Goal: Task Accomplishment & Management: Manage account settings

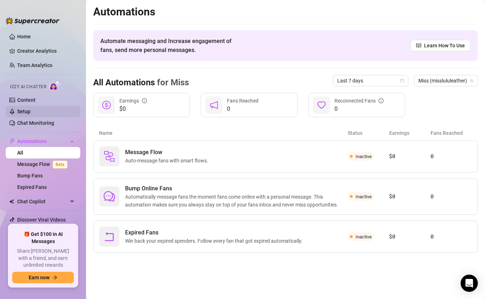
click at [29, 110] on link "Setup" at bounding box center [23, 112] width 13 height 6
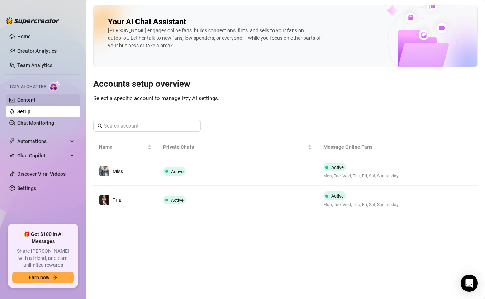
click at [25, 97] on link "Content" at bounding box center [26, 100] width 18 height 6
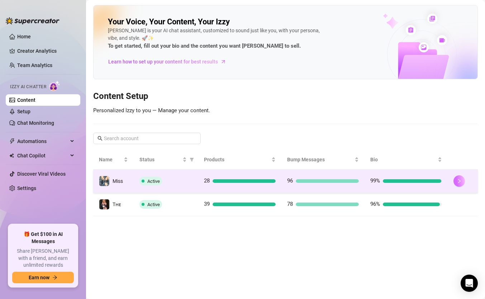
click at [458, 183] on icon "right" at bounding box center [458, 180] width 5 height 5
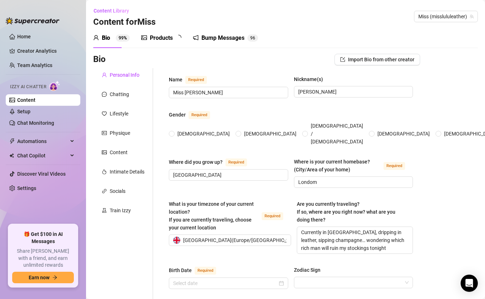
radio input "true"
type input "[DATE]"
click at [169, 40] on div "Products" at bounding box center [161, 38] width 23 height 9
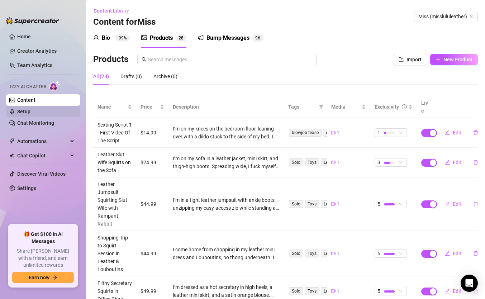
click at [30, 114] on link "Setup" at bounding box center [23, 112] width 13 height 6
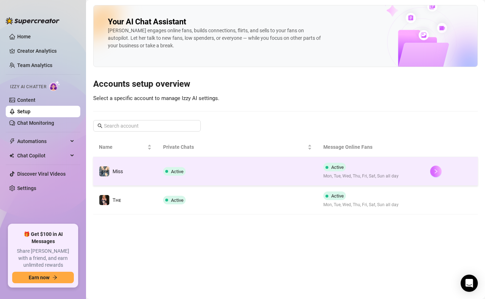
click at [436, 173] on icon "right" at bounding box center [435, 171] width 5 height 5
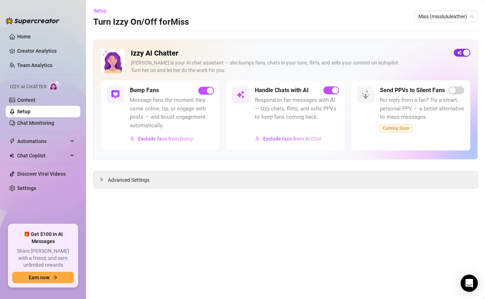
click at [463, 52] on div "button" at bounding box center [466, 52] width 6 height 6
click at [463, 53] on span "button" at bounding box center [461, 53] width 16 height 8
click at [207, 90] on div "button" at bounding box center [210, 90] width 6 height 6
click at [207, 90] on span "button" at bounding box center [206, 91] width 16 height 8
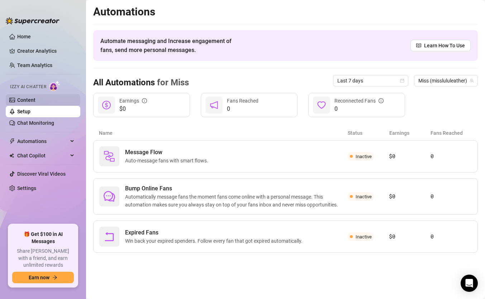
click at [35, 101] on link "Content" at bounding box center [26, 100] width 18 height 6
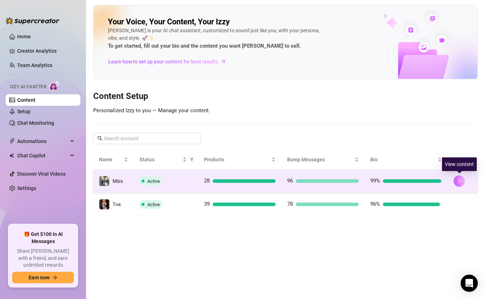
click at [457, 184] on button "button" at bounding box center [458, 180] width 11 height 11
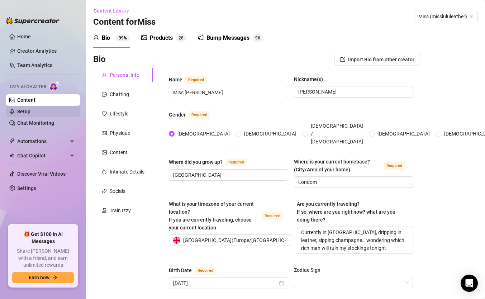
click at [27, 110] on link "Setup" at bounding box center [23, 112] width 13 height 6
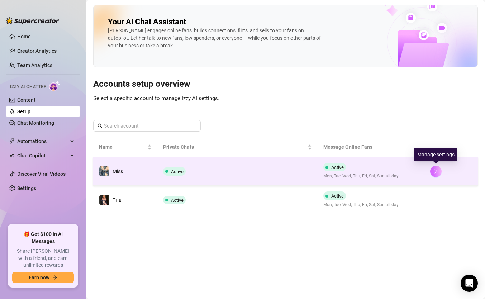
click at [436, 175] on button "button" at bounding box center [435, 170] width 11 height 11
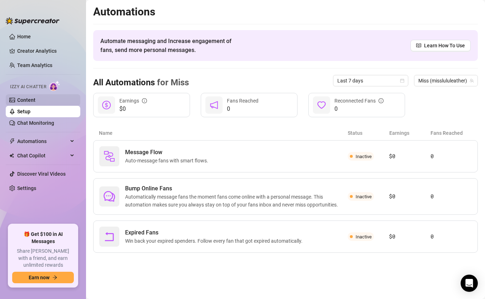
click at [35, 103] on link "Content" at bounding box center [26, 100] width 18 height 6
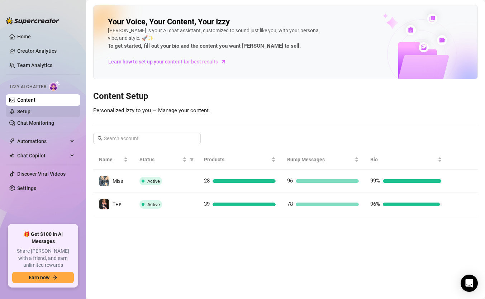
click at [30, 113] on link "Setup" at bounding box center [23, 112] width 13 height 6
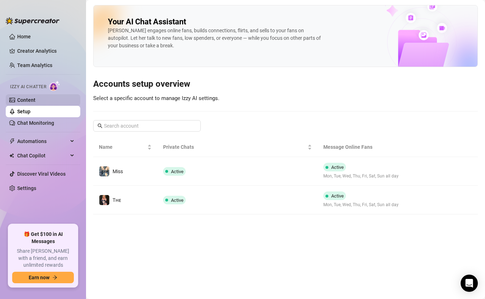
click at [35, 103] on link "Content" at bounding box center [26, 100] width 18 height 6
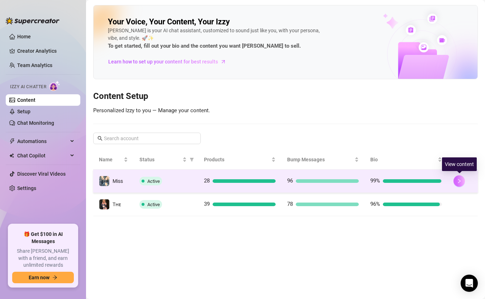
click at [458, 183] on icon "right" at bounding box center [458, 180] width 5 height 5
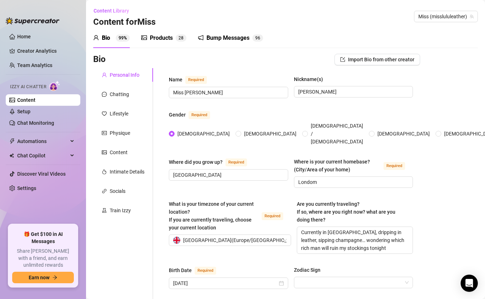
click at [170, 36] on div "Products" at bounding box center [161, 38] width 23 height 9
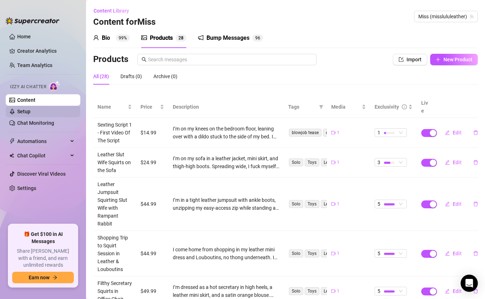
click at [30, 111] on link "Setup" at bounding box center [23, 112] width 13 height 6
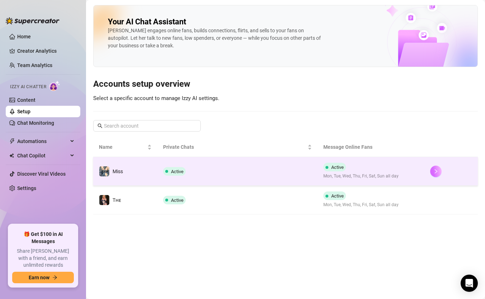
click at [437, 170] on icon "right" at bounding box center [435, 171] width 5 height 5
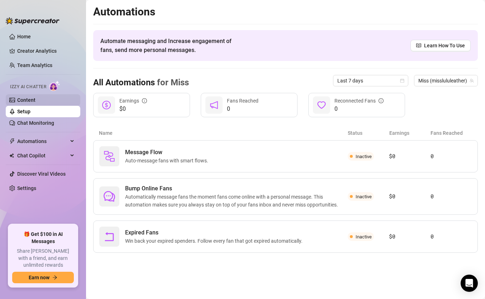
click at [35, 103] on link "Content" at bounding box center [26, 100] width 18 height 6
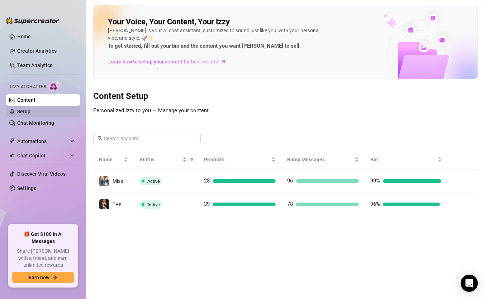
click at [30, 113] on link "Setup" at bounding box center [23, 112] width 13 height 6
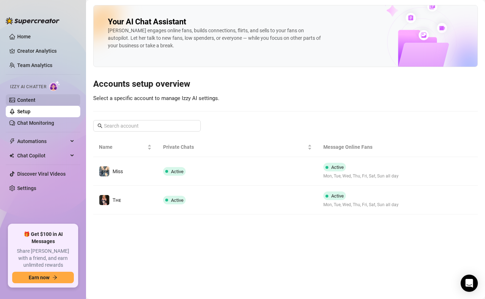
click at [35, 97] on link "Content" at bounding box center [26, 100] width 18 height 6
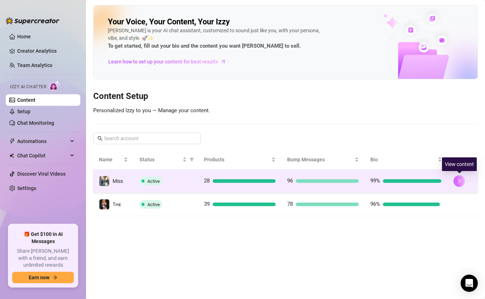
click at [460, 180] on icon "right" at bounding box center [458, 180] width 5 height 5
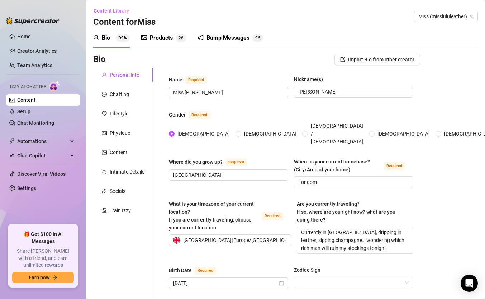
click at [173, 37] on div "Products 2 8" at bounding box center [163, 38] width 45 height 9
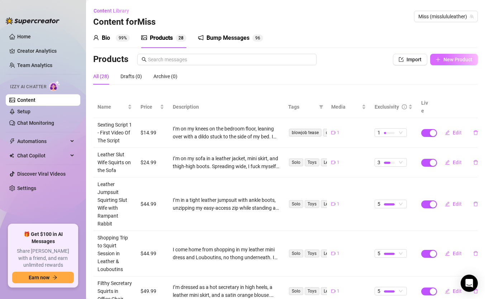
click at [447, 55] on button "New Product" at bounding box center [454, 59] width 48 height 11
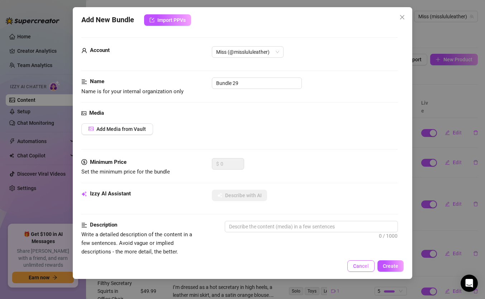
click at [363, 264] on span "Cancel" at bounding box center [361, 266] width 16 height 6
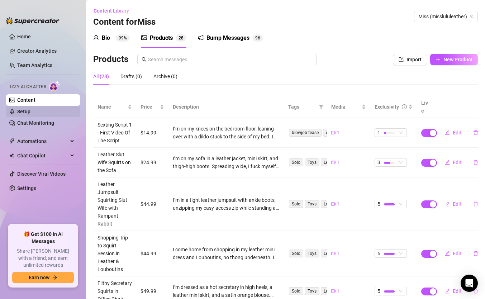
click at [29, 109] on link "Setup" at bounding box center [23, 112] width 13 height 6
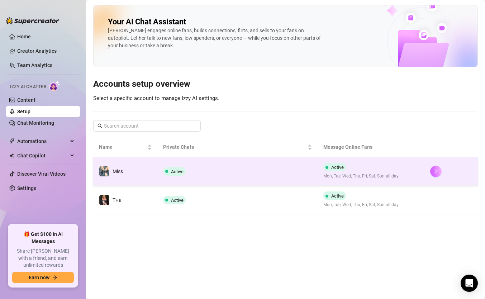
click at [438, 169] on icon "right" at bounding box center [435, 171] width 5 height 5
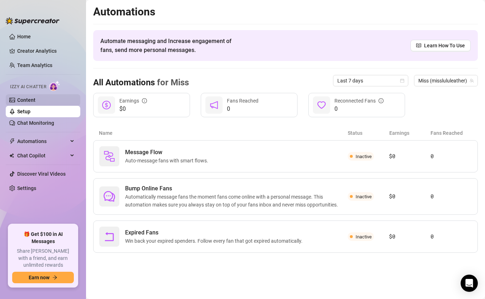
click at [35, 100] on link "Content" at bounding box center [26, 100] width 18 height 6
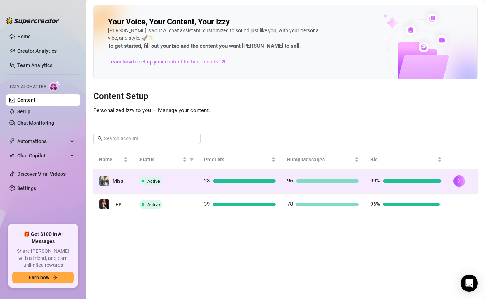
click at [465, 182] on div at bounding box center [462, 180] width 19 height 11
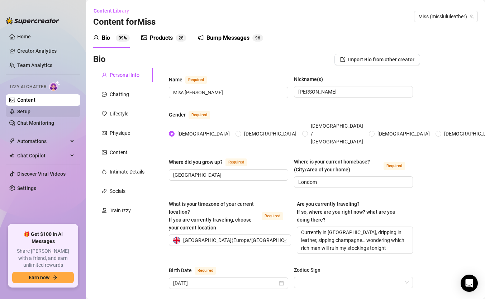
click at [24, 109] on link "Setup" at bounding box center [23, 112] width 13 height 6
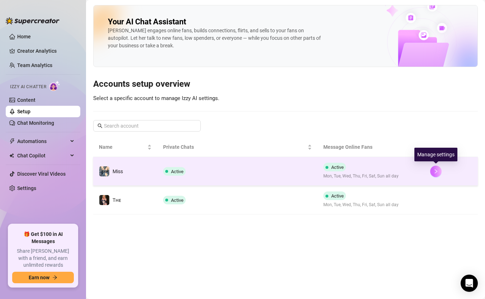
click at [436, 174] on button "button" at bounding box center [435, 170] width 11 height 11
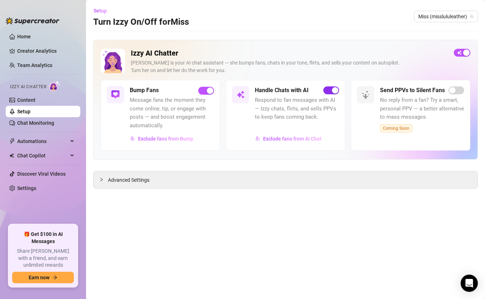
click at [330, 91] on span "button" at bounding box center [331, 90] width 16 height 8
click at [203, 91] on span "button" at bounding box center [206, 91] width 16 height 8
click at [442, 17] on span "Miss (misslululeather)" at bounding box center [445, 16] width 55 height 11
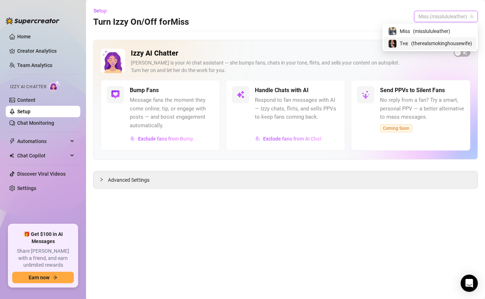
click at [437, 45] on span "( therealsmokinghousewife )" at bounding box center [441, 43] width 61 height 8
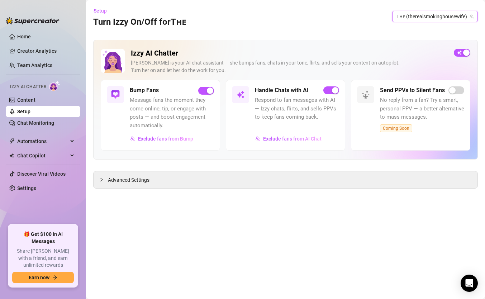
click at [427, 17] on span "Tʜᴇ (therealsmokinghousewife)" at bounding box center [434, 16] width 77 height 11
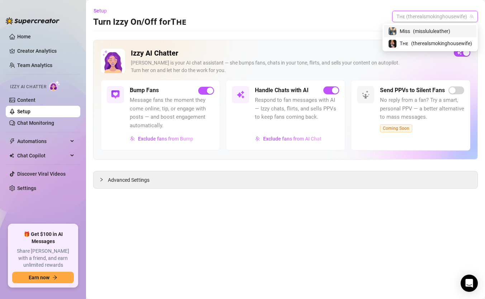
click at [428, 29] on span "( misslululeather )" at bounding box center [431, 31] width 37 height 8
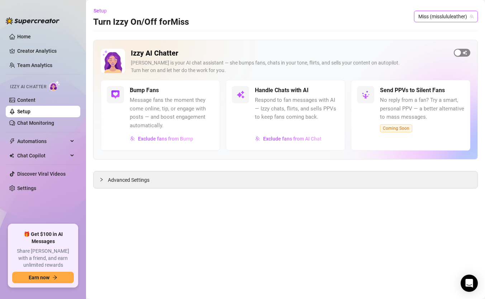
click at [460, 51] on div "button" at bounding box center [457, 52] width 6 height 6
click at [209, 92] on div "button" at bounding box center [210, 90] width 6 height 6
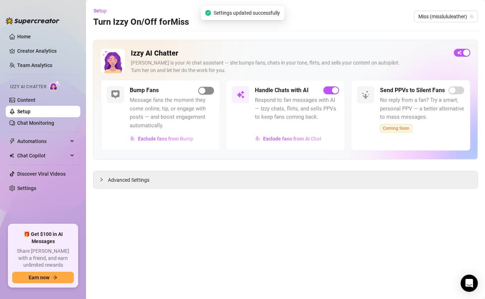
click at [203, 92] on div "button" at bounding box center [202, 90] width 6 height 6
click at [335, 91] on div "button" at bounding box center [335, 90] width 6 height 6
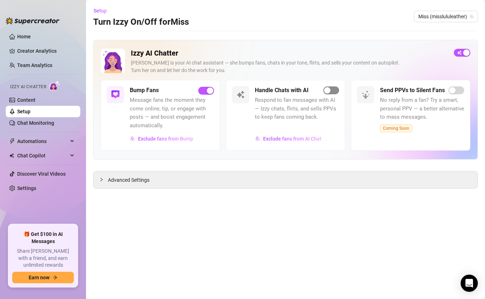
click at [335, 91] on span "button" at bounding box center [331, 90] width 16 height 8
